Goal: Register for event/course

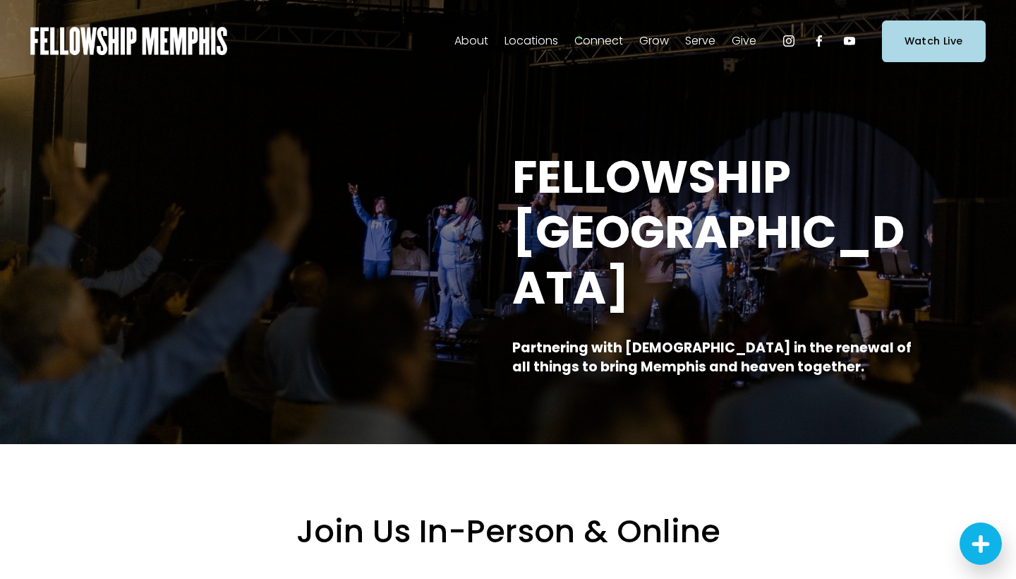
click at [749, 40] on span "Give" at bounding box center [744, 41] width 25 height 20
click at [746, 42] on span "Give" at bounding box center [744, 41] width 25 height 20
click at [0, 0] on span "Give" at bounding box center [0, 0] width 0 height 0
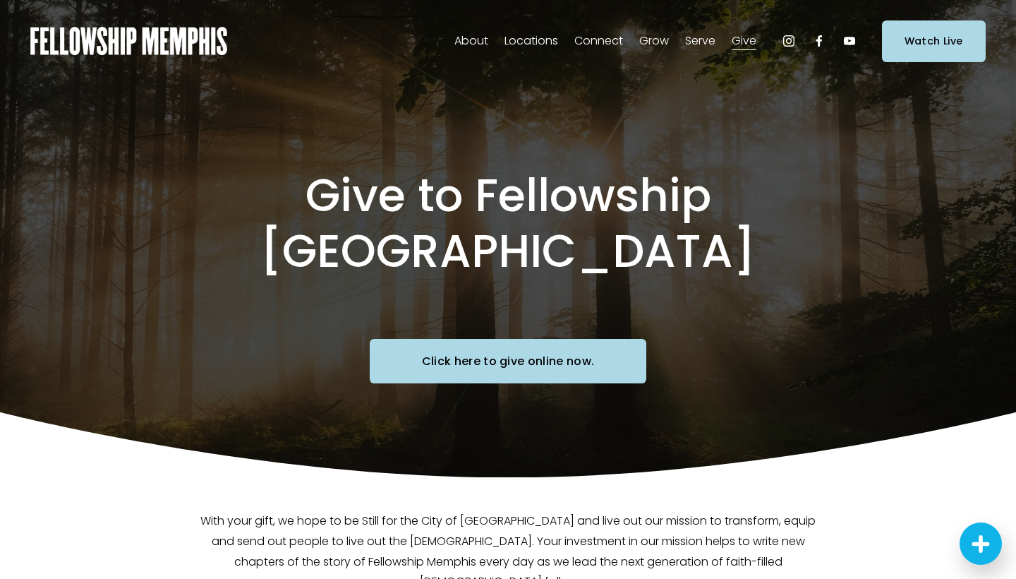
click at [525, 339] on link "Click here to give online now." at bounding box center [508, 361] width 277 height 44
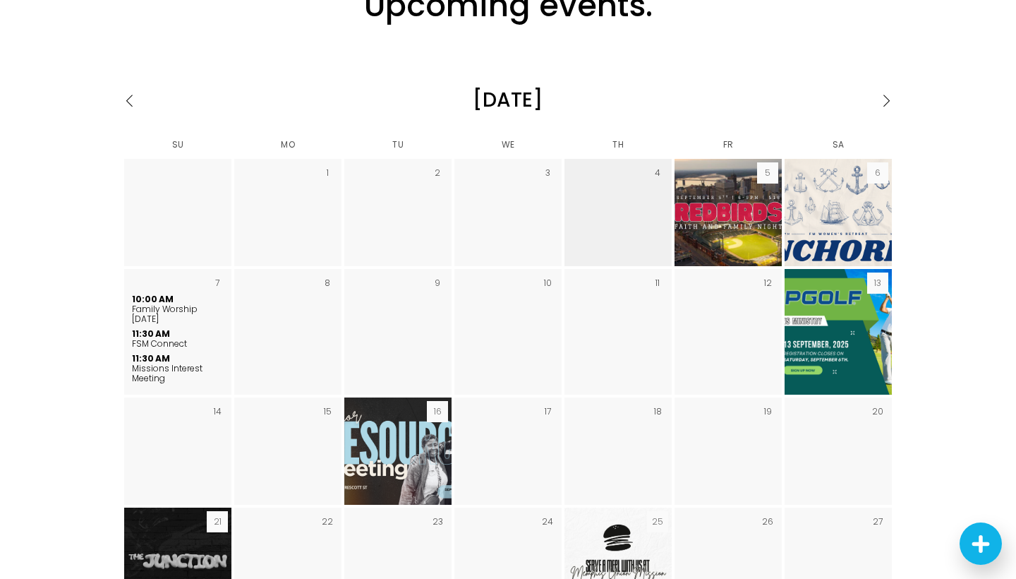
scroll to position [1966, 0]
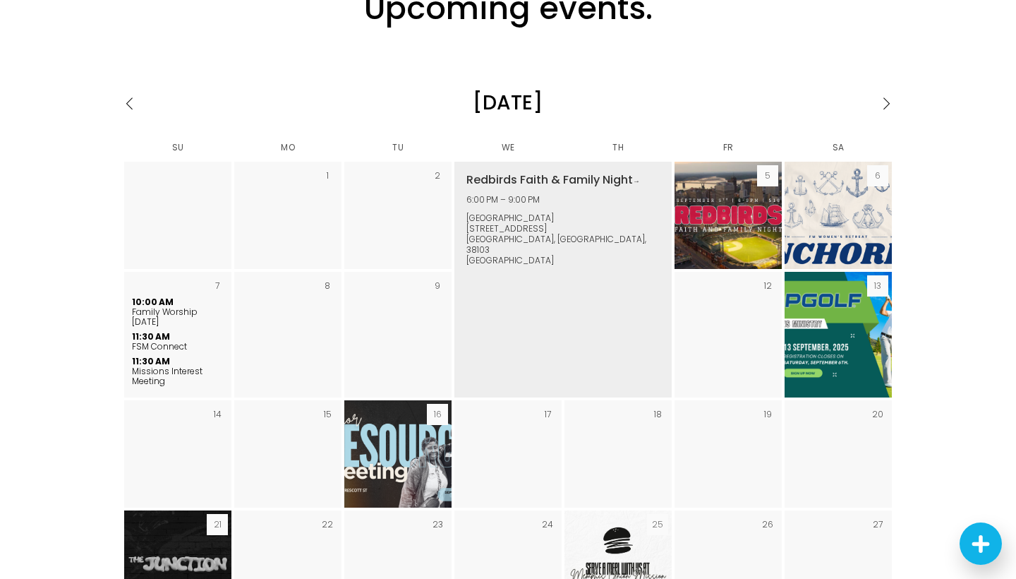
click at [738, 166] on img "September 2025" at bounding box center [728, 215] width 191 height 107
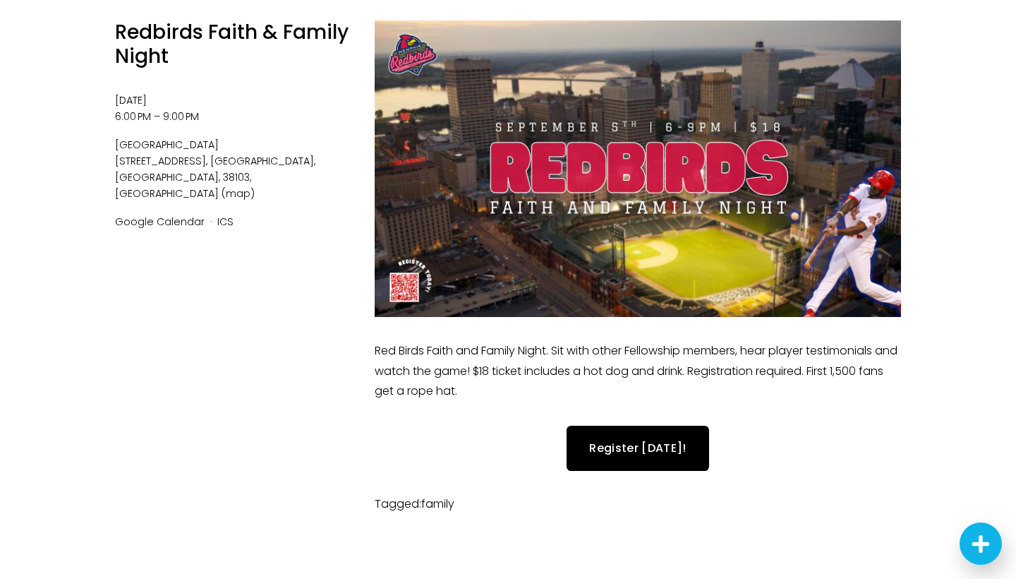
scroll to position [169, 0]
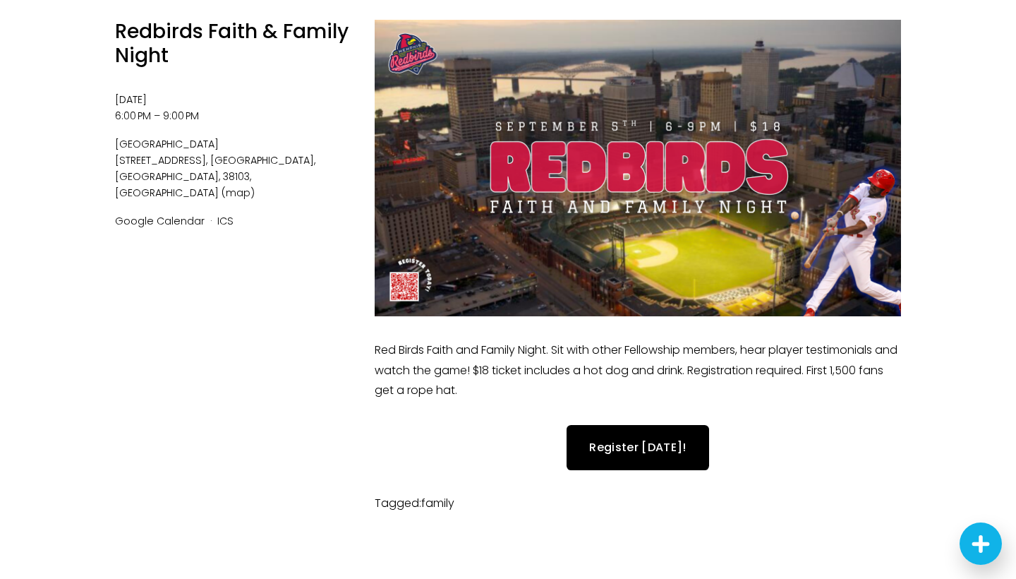
click at [643, 446] on link "Register Today!" at bounding box center [638, 447] width 142 height 44
